Goal: Information Seeking & Learning: Find specific fact

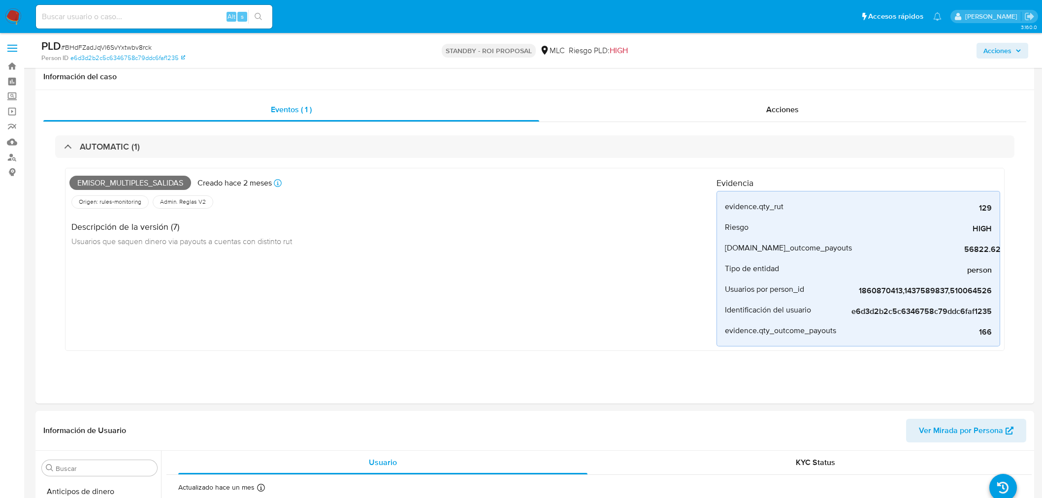
select select "10"
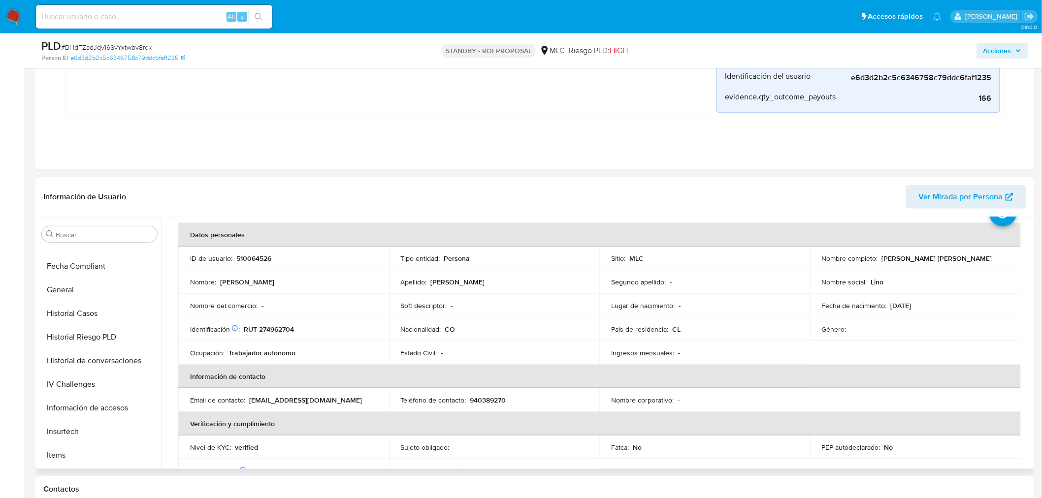
scroll to position [197, 0]
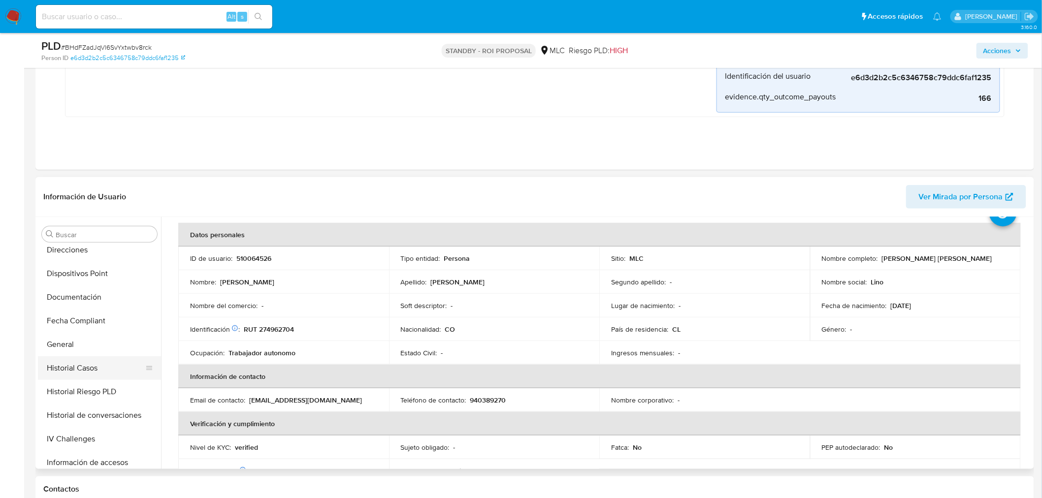
click at [102, 372] on button "Historial Casos" at bounding box center [95, 369] width 115 height 24
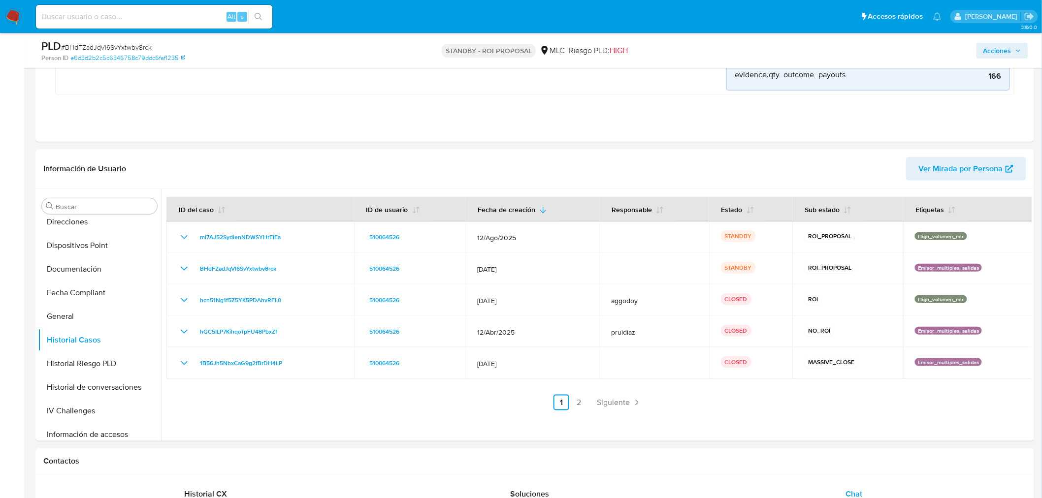
scroll to position [70, 0]
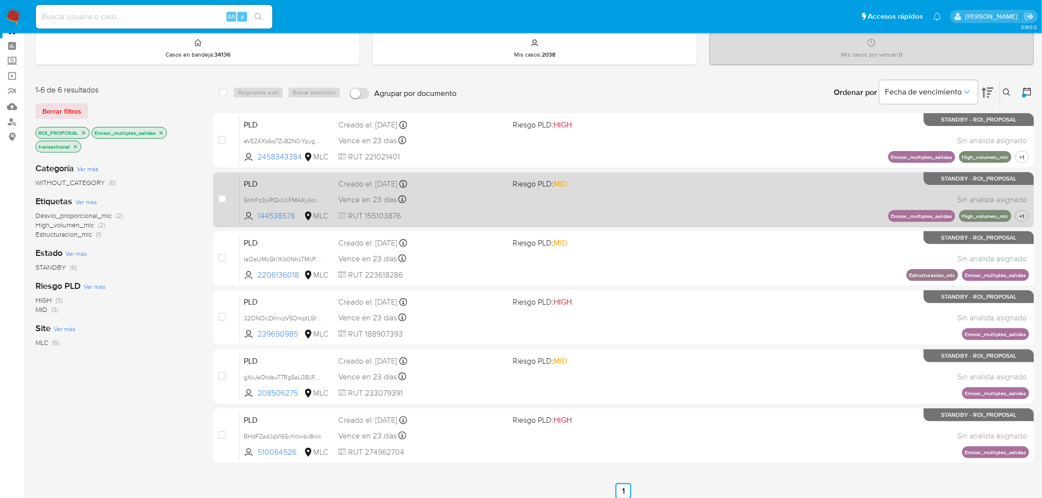
scroll to position [55, 0]
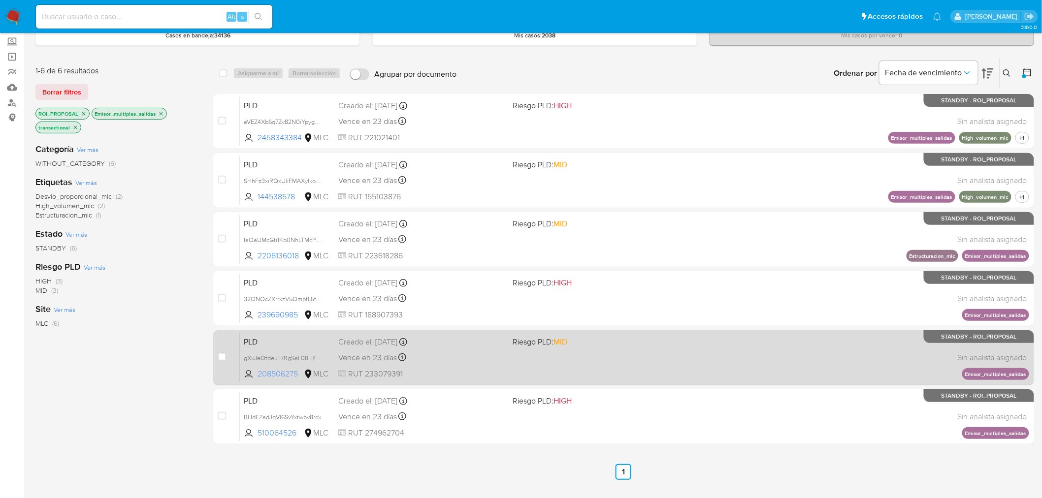
click at [269, 375] on span "208506275" at bounding box center [280, 374] width 44 height 11
click at [465, 363] on div "Vence en 23 días Vence el 10/10/2025 16:07:33" at bounding box center [421, 357] width 167 height 13
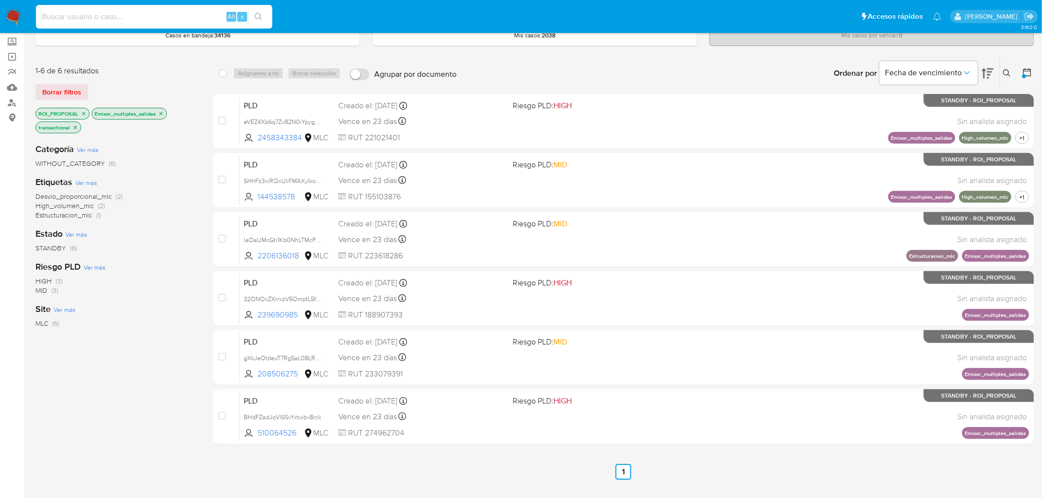
click at [152, 12] on input at bounding box center [154, 16] width 236 height 13
paste input "gXkJeOtdeuT7RgSaL08LRRj3"
type input "gXkJeOtdeuT7RgSaL08LRRj3"
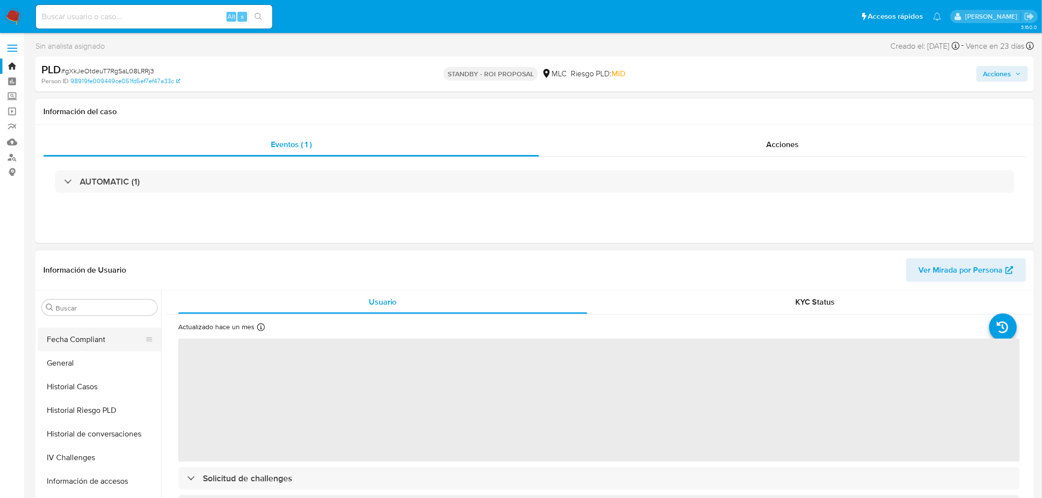
select select "10"
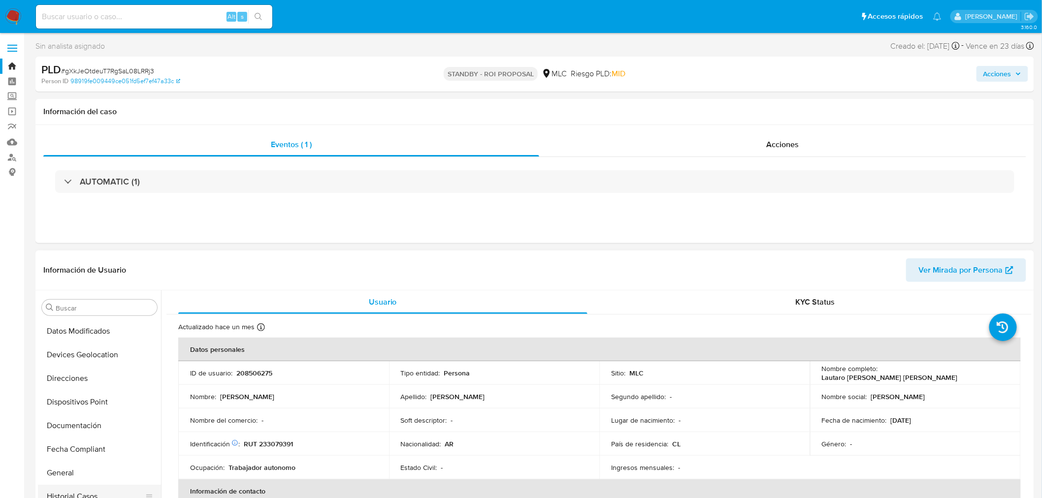
click at [97, 493] on button "Historial Casos" at bounding box center [95, 497] width 115 height 24
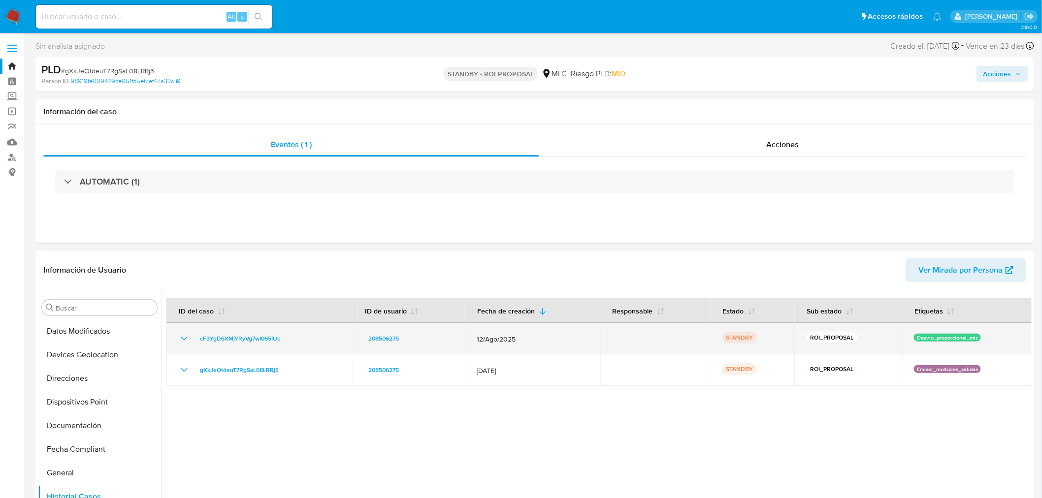
drag, startPoint x: 294, startPoint y: 340, endPoint x: 190, endPoint y: 340, distance: 103.4
click at [190, 340] on div "cF3YgD6XMjYRyVg7wI065IUc" at bounding box center [259, 339] width 163 height 12
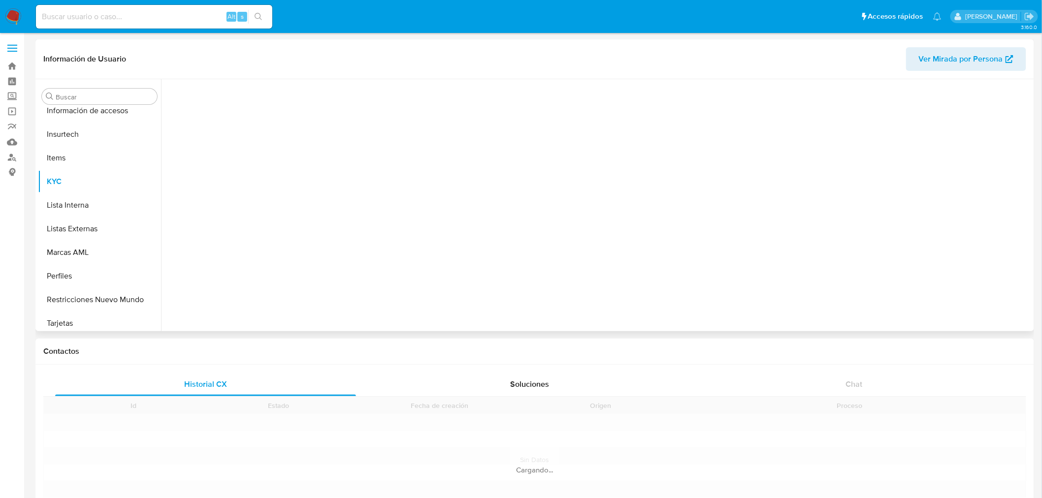
scroll to position [416, 0]
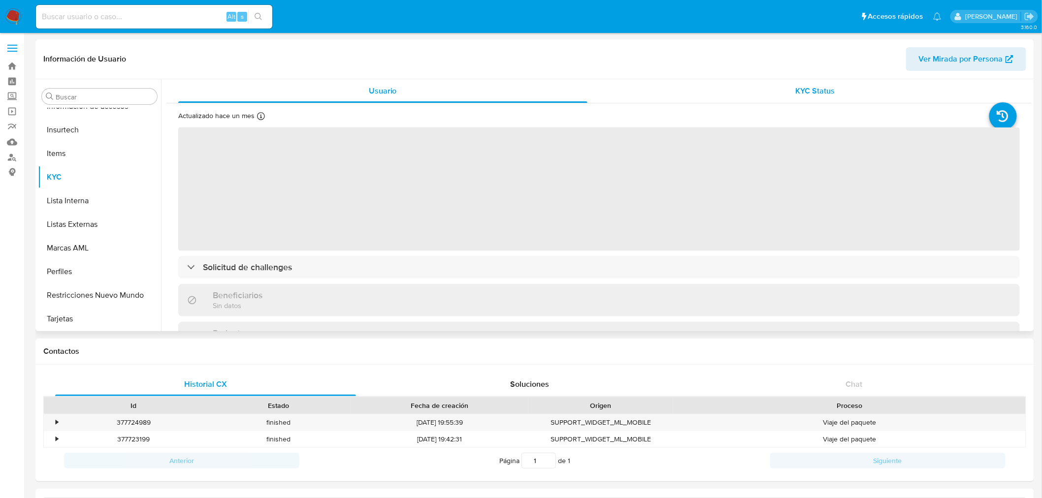
select select "10"
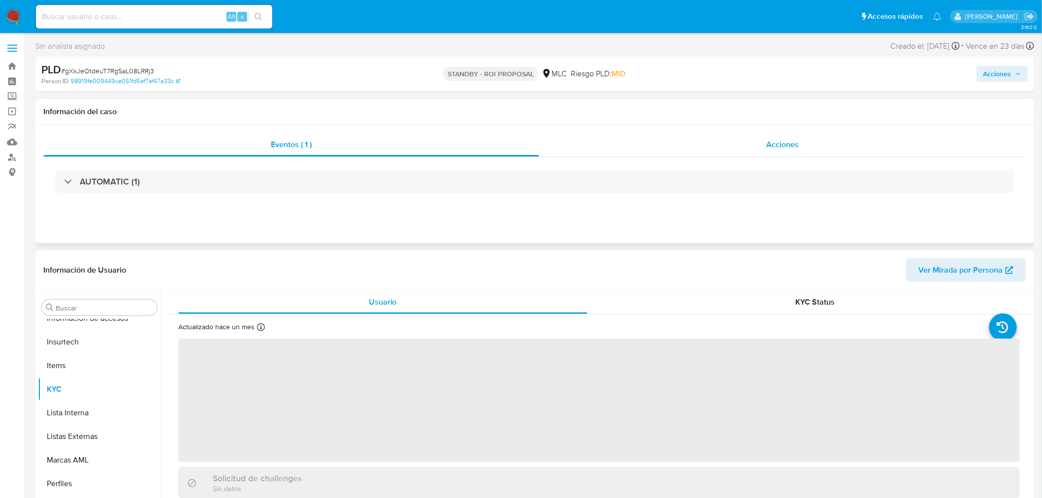
scroll to position [416, 0]
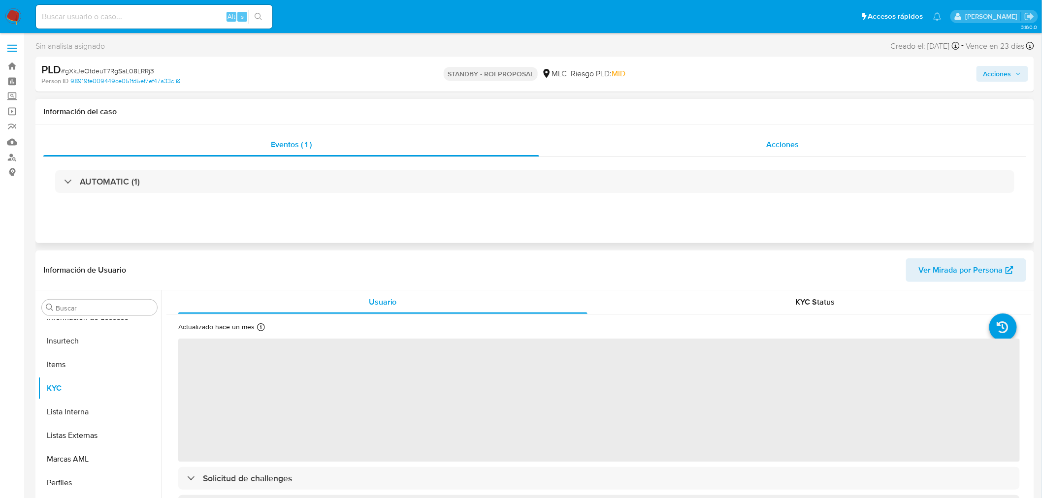
click at [703, 143] on div "Acciones" at bounding box center [783, 145] width 488 height 24
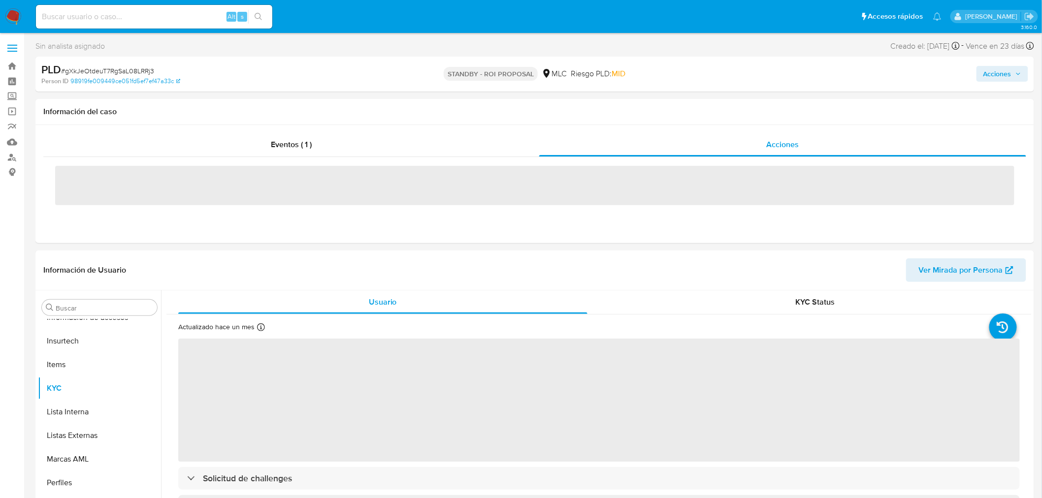
select select "10"
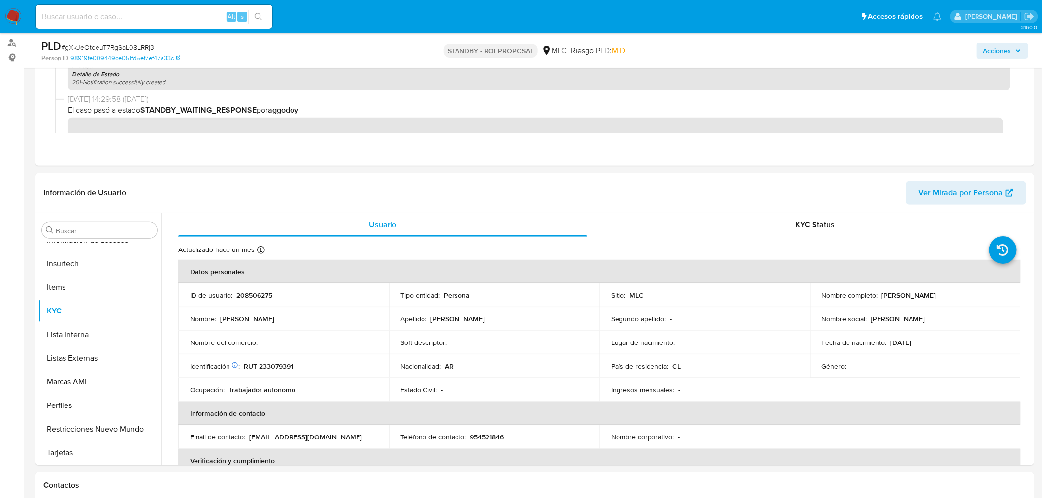
scroll to position [109, 0]
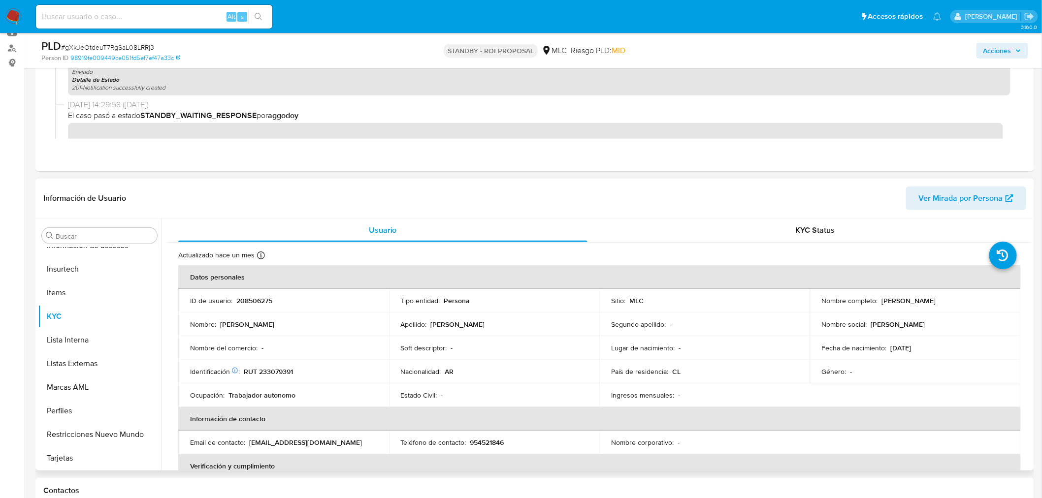
click at [245, 303] on p "208506275" at bounding box center [254, 301] width 36 height 9
copy p "208506275"
click at [281, 371] on p "RUT 233079391" at bounding box center [268, 371] width 49 height 9
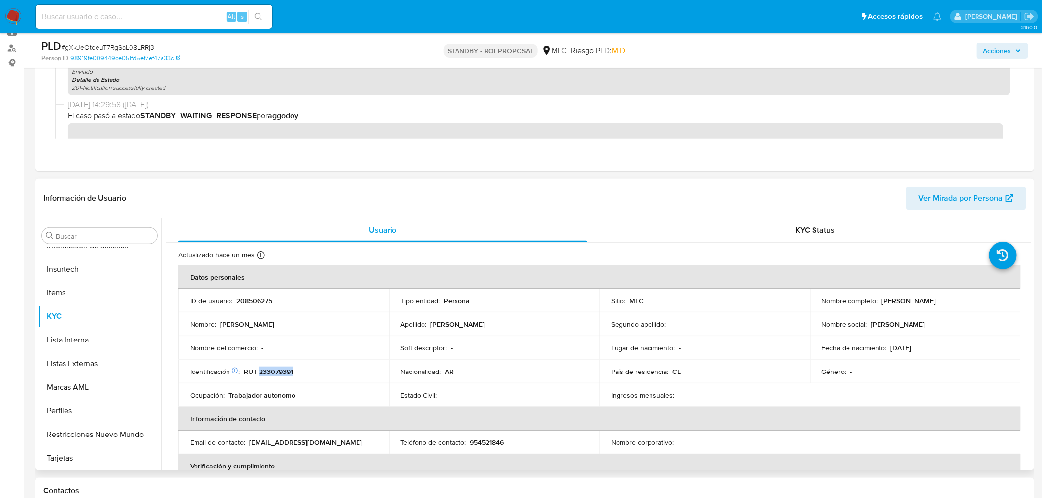
copy p "233079391"
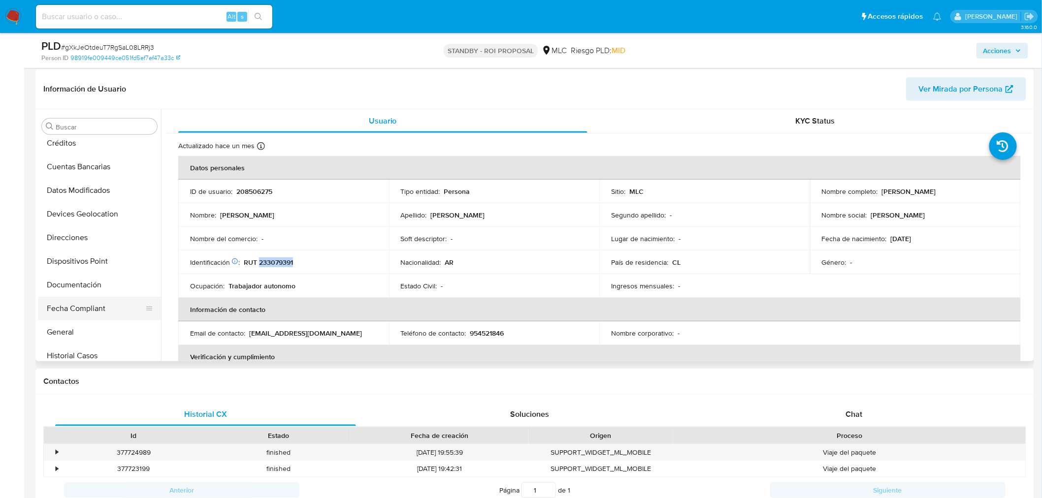
scroll to position [198, 0]
click at [90, 248] on button "Historial Casos" at bounding box center [95, 260] width 115 height 24
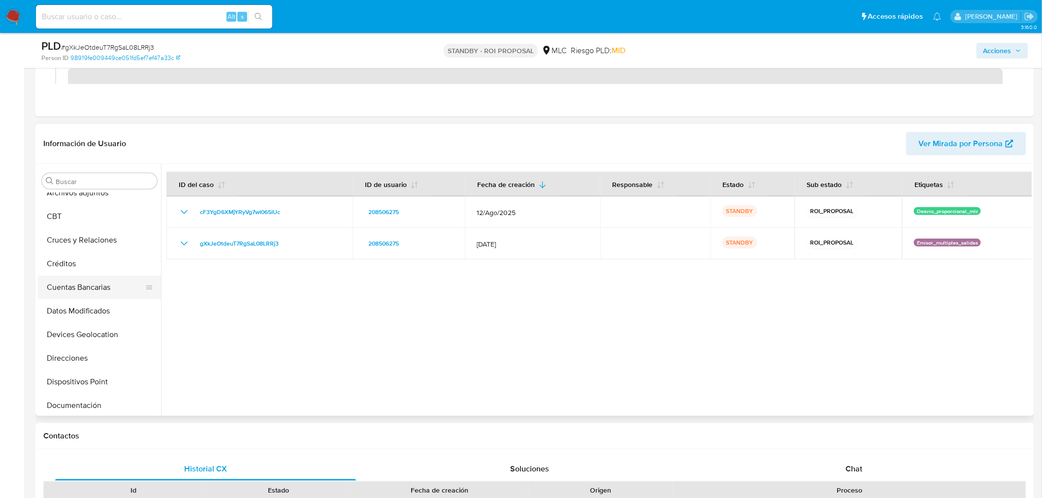
scroll to position [55, 0]
click at [88, 336] on button "Direcciones" at bounding box center [95, 340] width 115 height 24
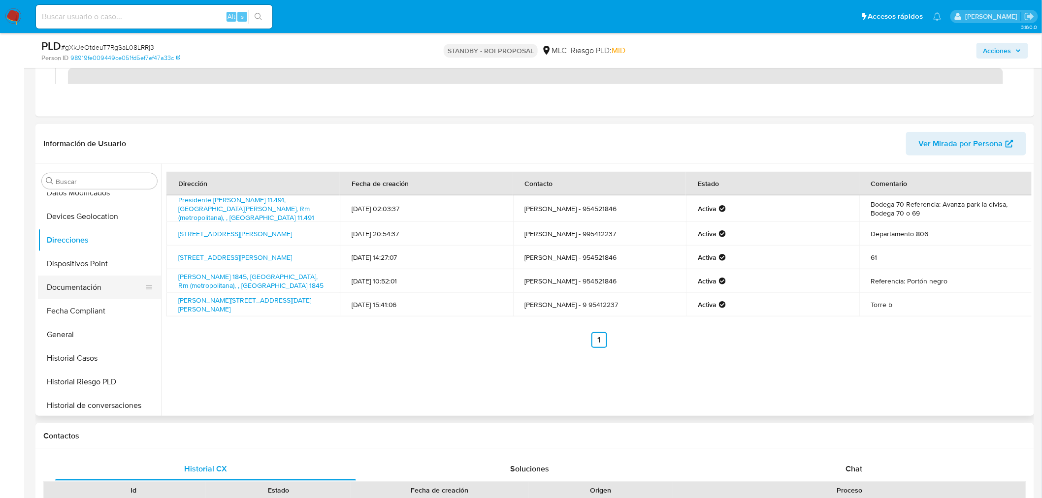
scroll to position [164, 0]
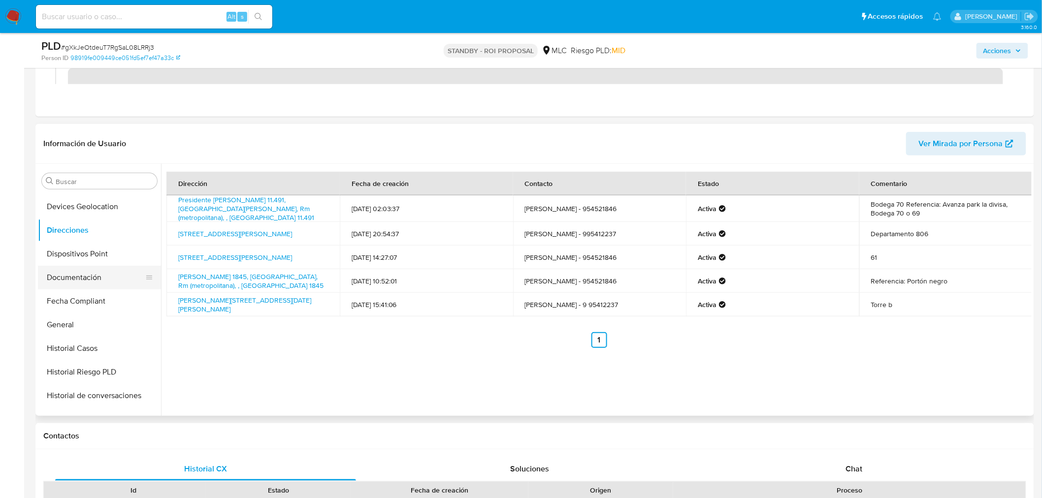
click at [90, 282] on button "Documentación" at bounding box center [95, 278] width 115 height 24
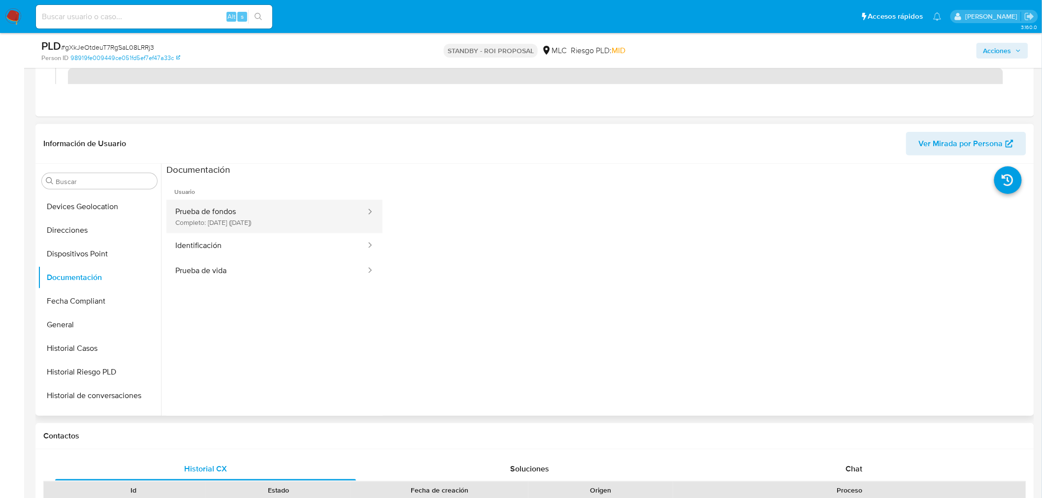
click at [241, 208] on button "Prueba de fondos Completo: 08/07/2025 (hace 2 meses)" at bounding box center [266, 216] width 200 height 33
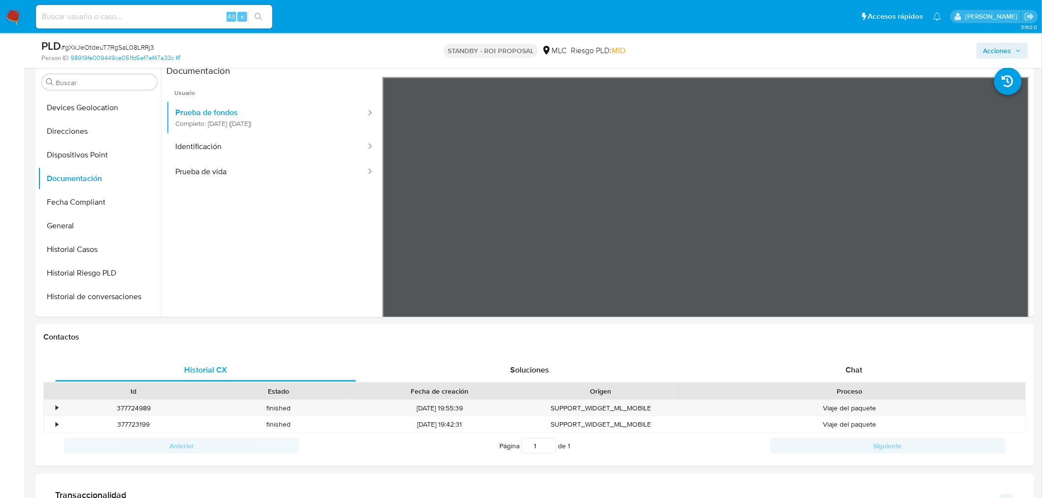
scroll to position [219, 0]
